Goal: Transaction & Acquisition: Purchase product/service

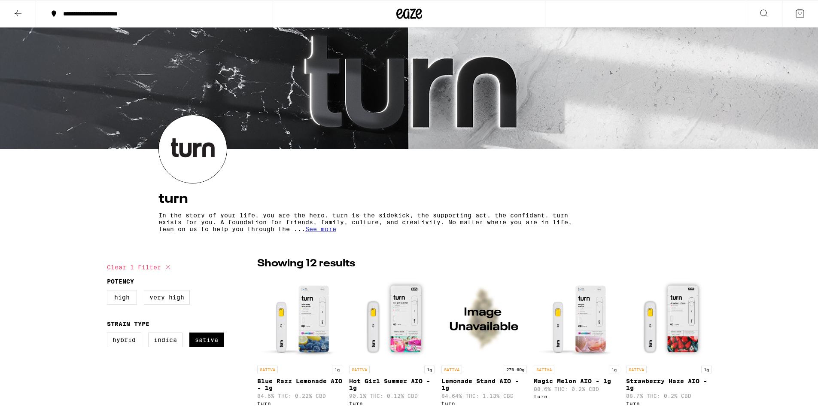
scroll to position [215, 0]
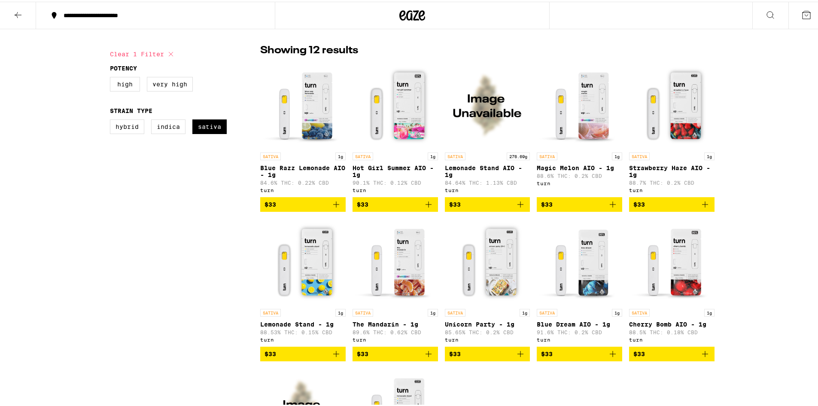
click at [804, 17] on icon at bounding box center [806, 13] width 10 height 10
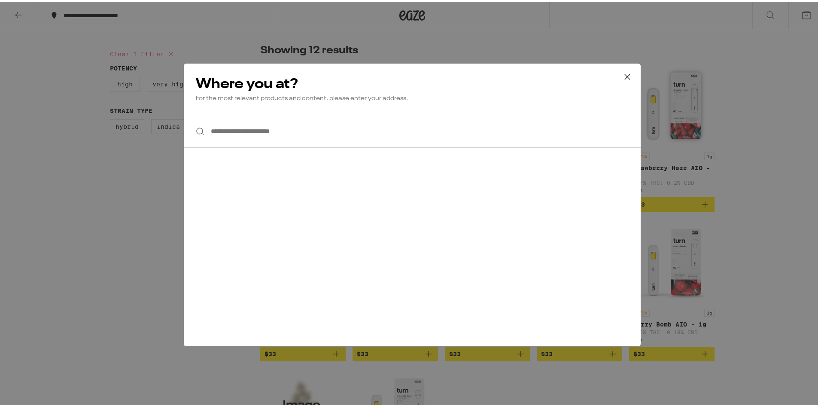
click at [629, 73] on icon at bounding box center [627, 75] width 13 height 13
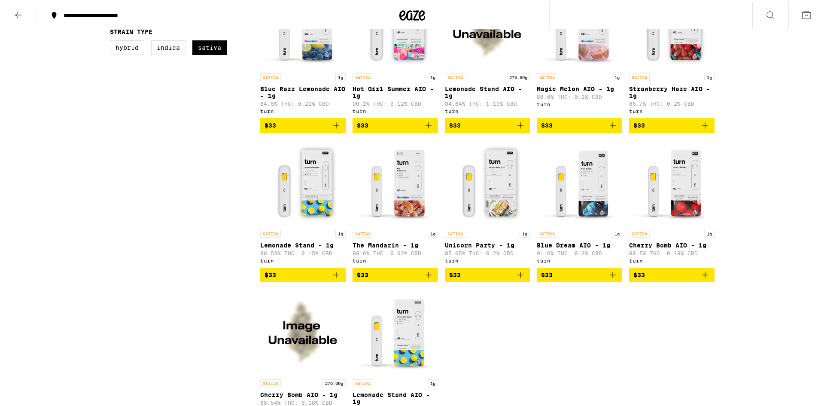
scroll to position [300, 0]
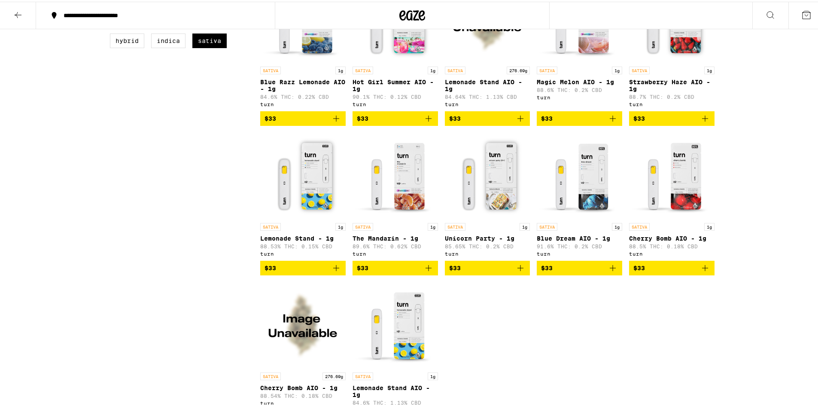
click at [395, 271] on span "$33" at bounding box center [395, 266] width 77 height 10
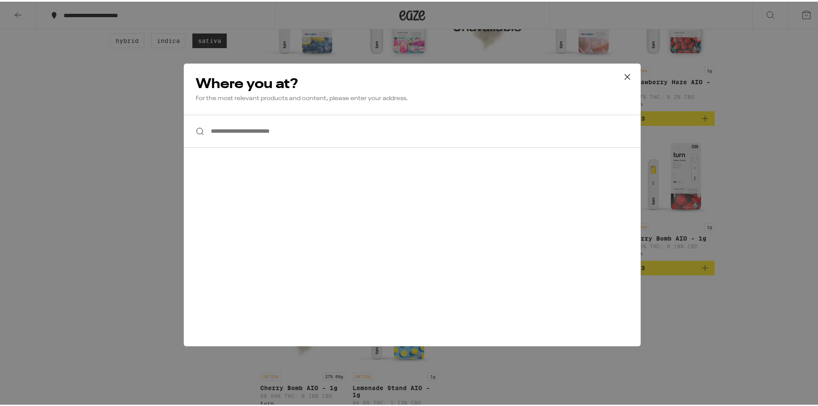
click at [327, 133] on input "**********" at bounding box center [412, 129] width 457 height 33
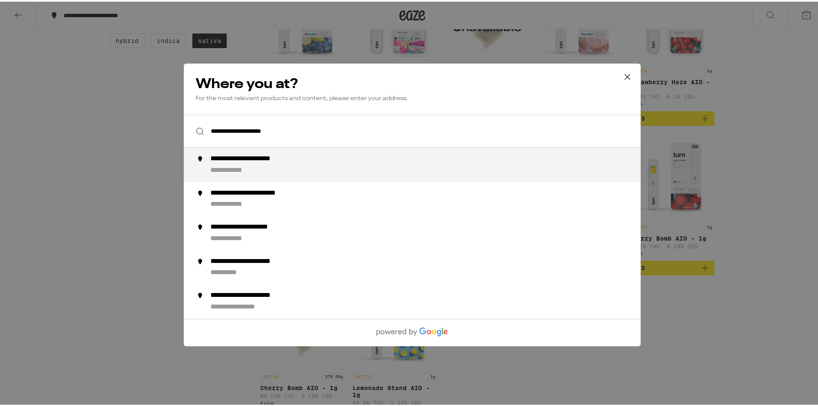
type input "**********"
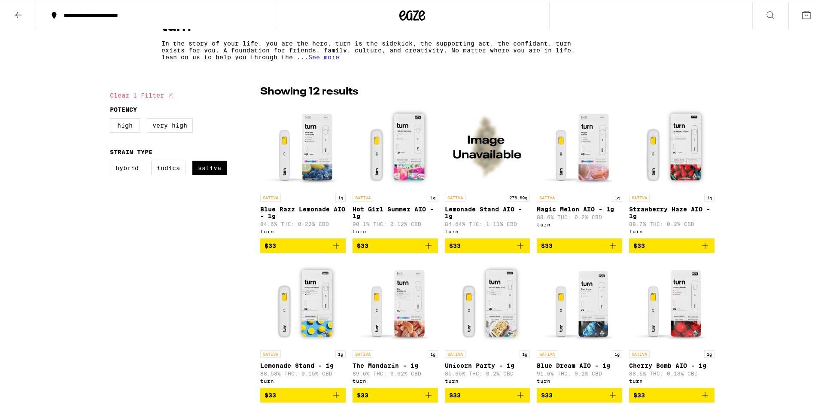
scroll to position [86, 0]
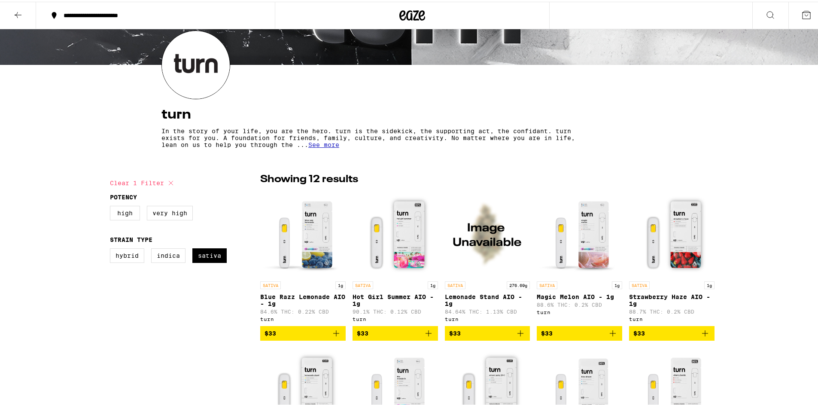
click at [320, 146] on span "See more" at bounding box center [323, 142] width 31 height 7
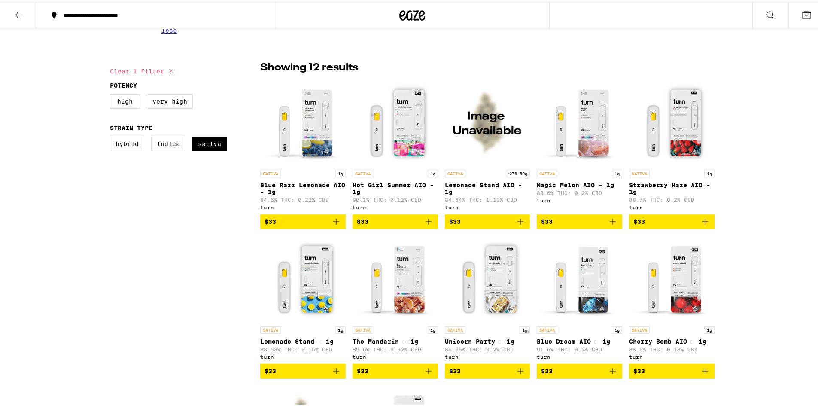
scroll to position [215, 0]
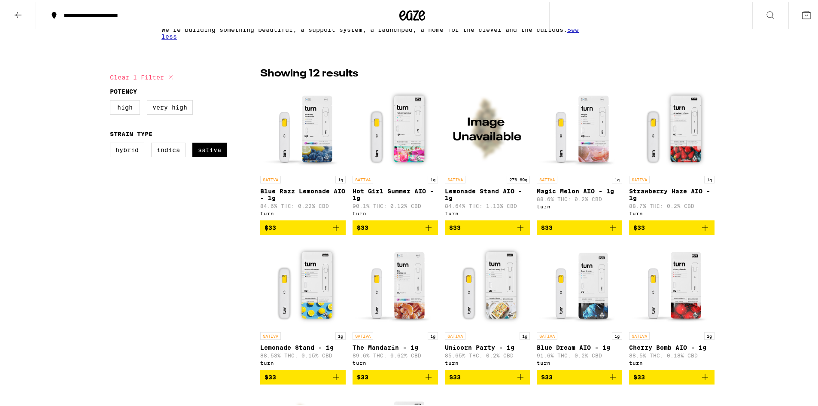
click at [45, 182] on div "turn In the story of your life, you are the hero. turn is the sidekick, the sup…" at bounding box center [412, 294] width 824 height 962
